Goal: Task Accomplishment & Management: Use online tool/utility

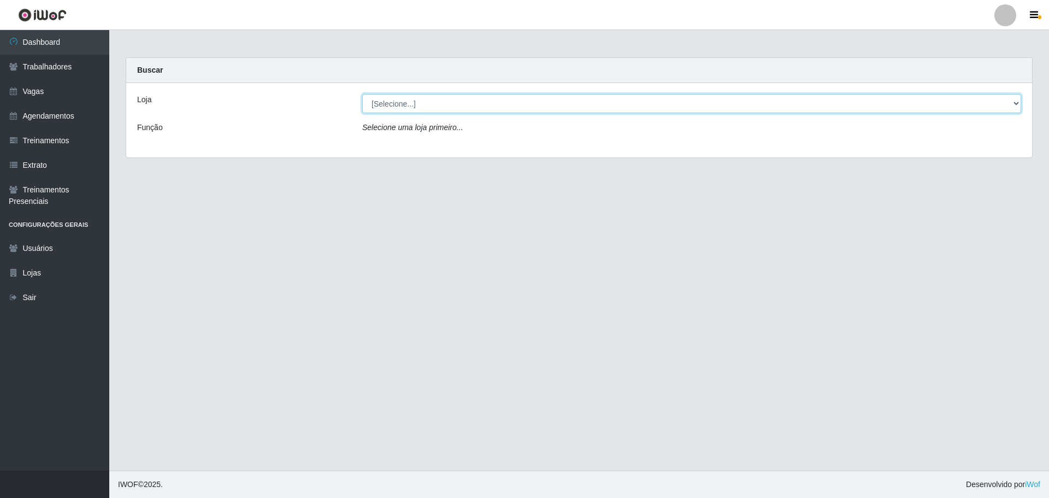
click at [433, 107] on select "[Selecione...] O ROSÁRIO ALIMENTOS" at bounding box center [691, 103] width 659 height 19
select select "349"
click at [362, 94] on select "[Selecione...] O ROSÁRIO ALIMENTOS" at bounding box center [691, 103] width 659 height 19
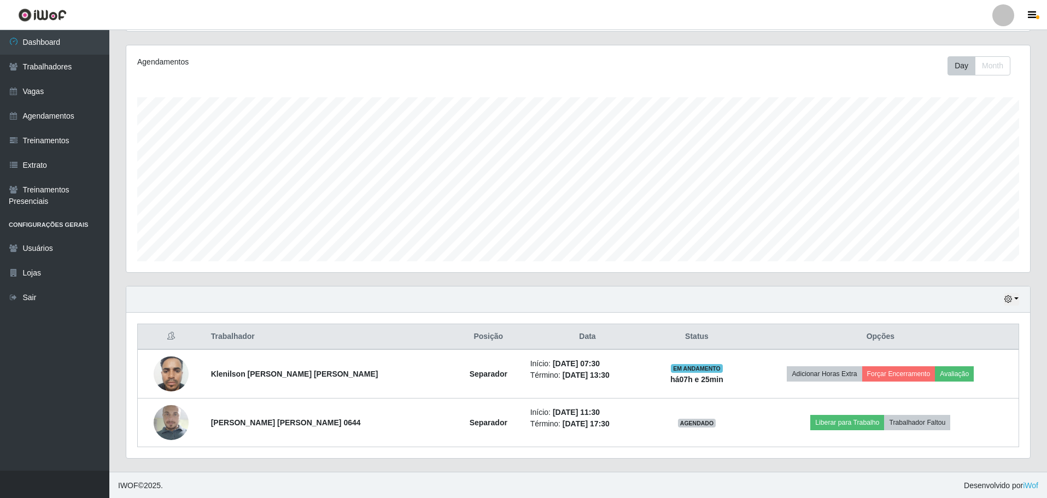
scroll to position [227, 903]
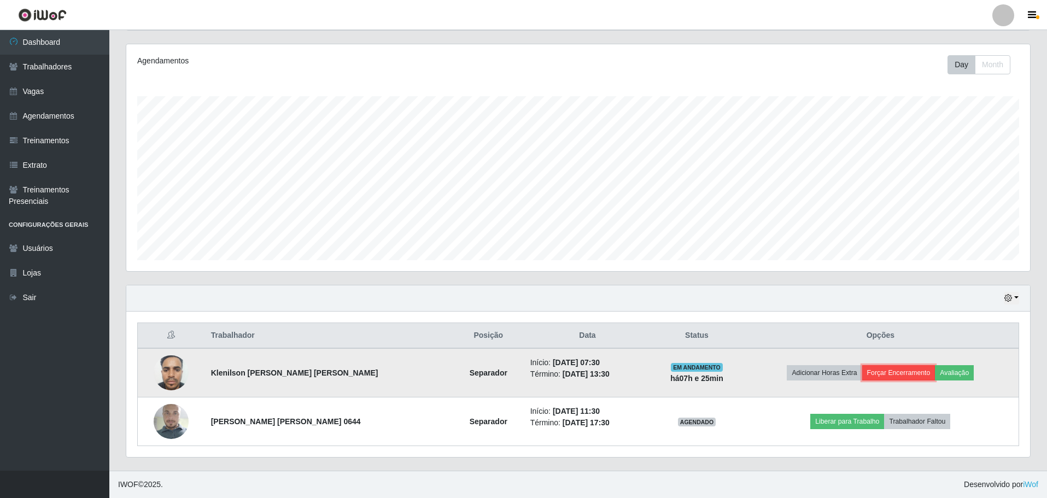
click at [921, 374] on button "Forçar Encerramento" at bounding box center [898, 372] width 73 height 15
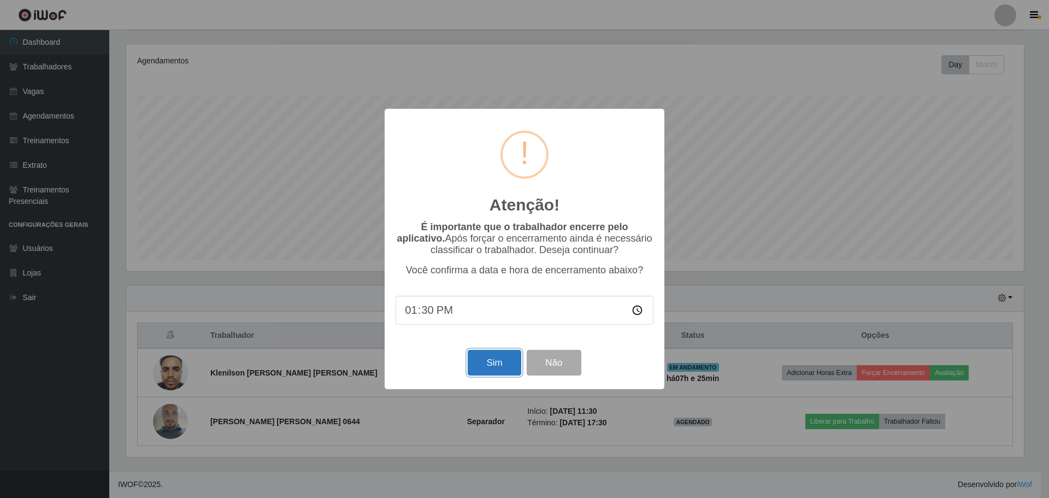
click at [485, 368] on button "Sim" at bounding box center [494, 363] width 53 height 26
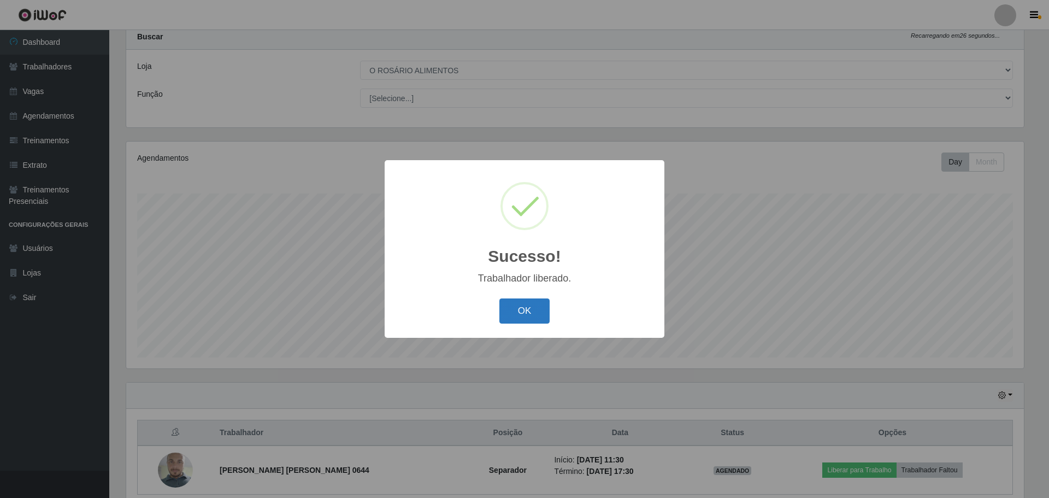
click at [537, 320] on button "OK" at bounding box center [525, 311] width 51 height 26
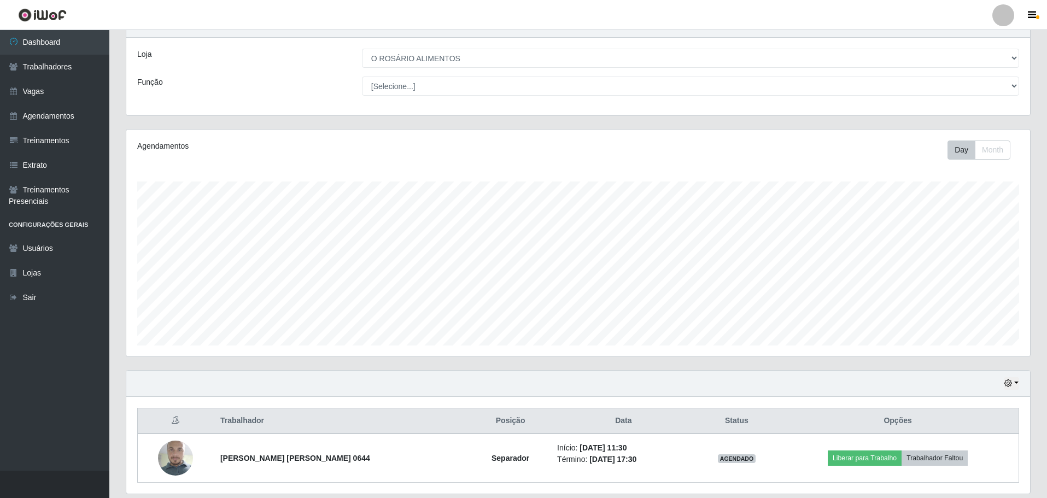
scroll to position [82, 0]
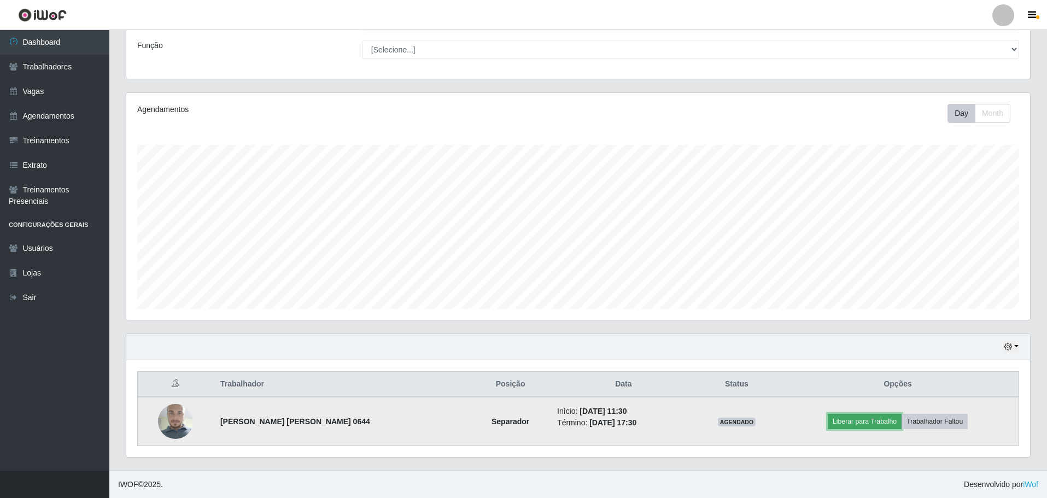
click at [870, 427] on button "Liberar para Trabalho" at bounding box center [864, 421] width 74 height 15
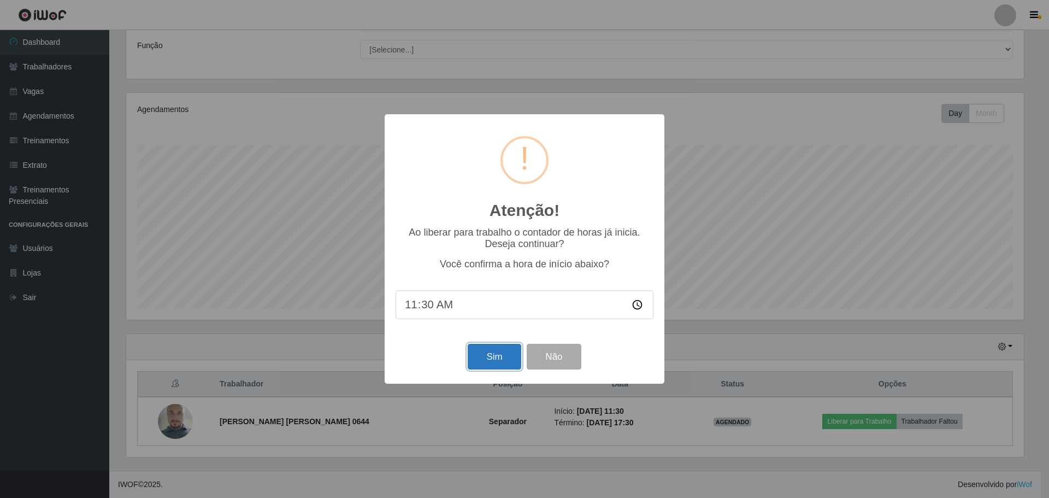
click at [503, 360] on button "Sim" at bounding box center [494, 357] width 53 height 26
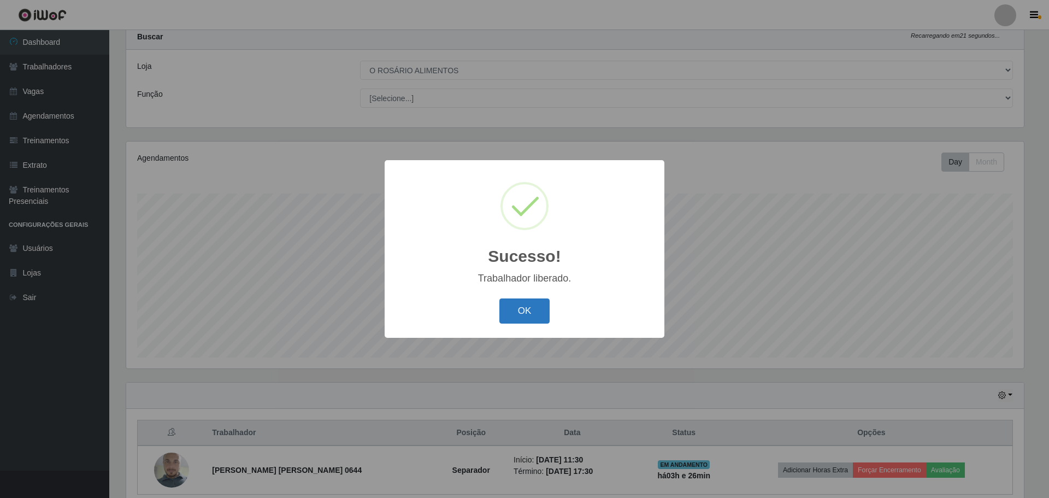
click at [524, 317] on button "OK" at bounding box center [525, 311] width 51 height 26
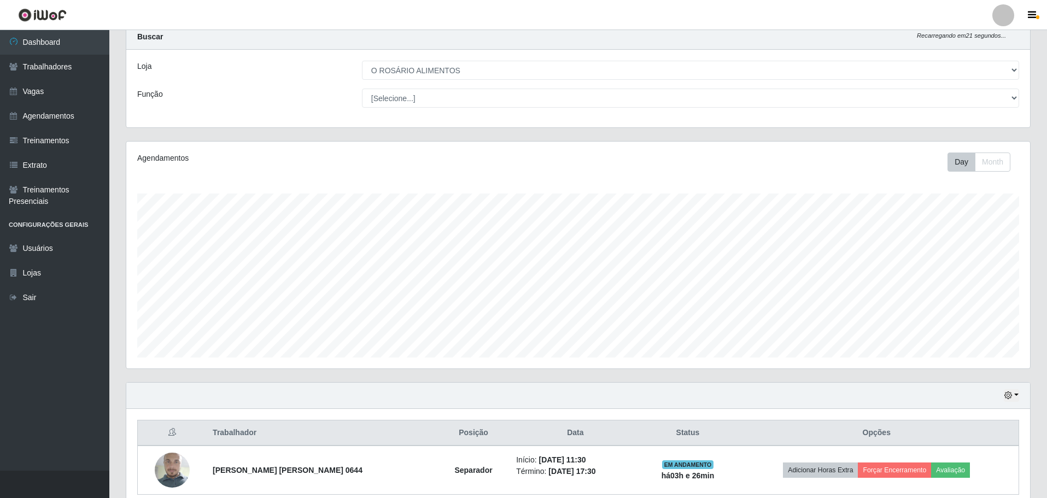
scroll to position [82, 0]
